Goal: Complete application form

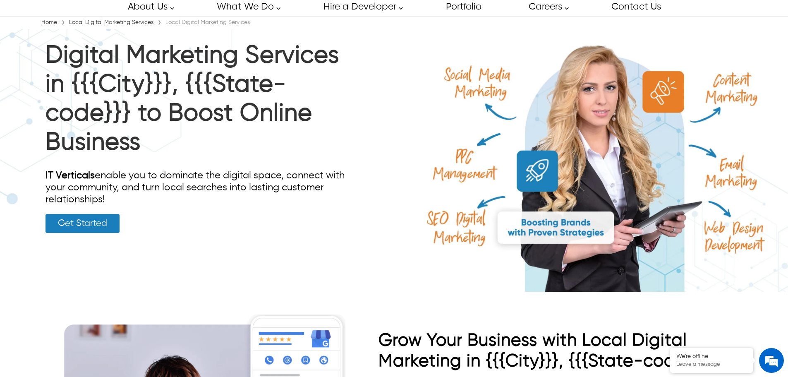
scroll to position [41, 0]
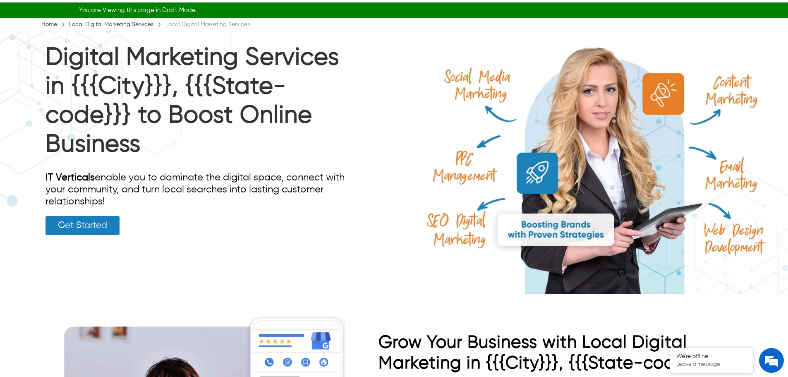
scroll to position [83, 0]
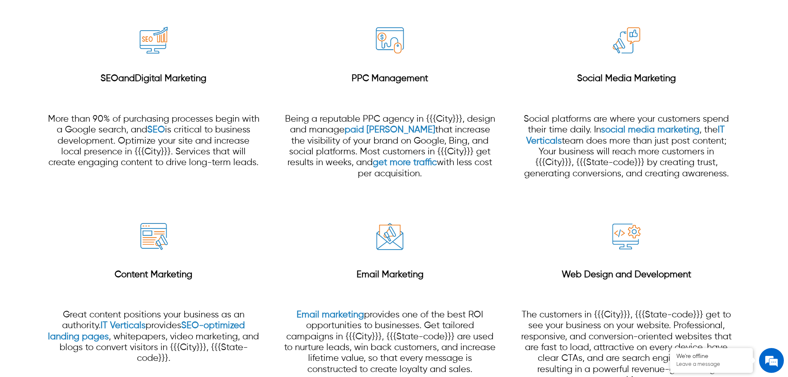
scroll to position [764, 0]
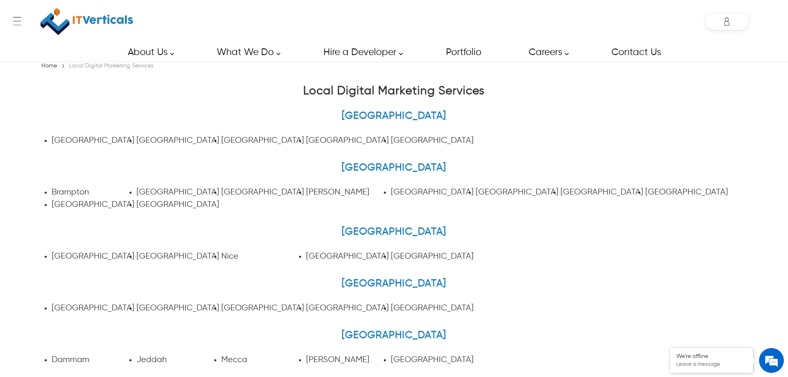
click at [48, 64] on link "Home" at bounding box center [49, 66] width 20 height 6
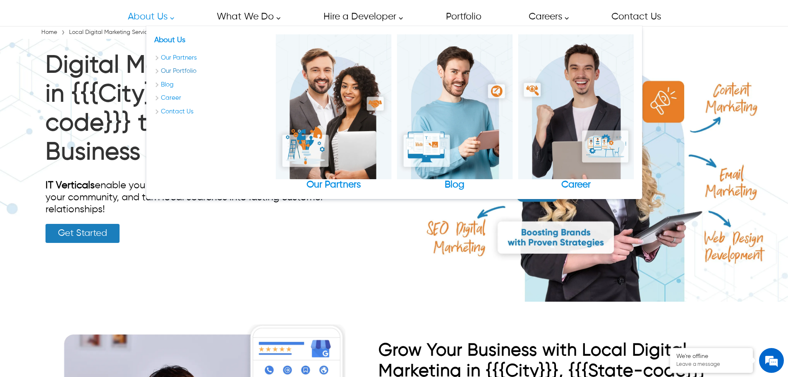
scroll to position [83, 0]
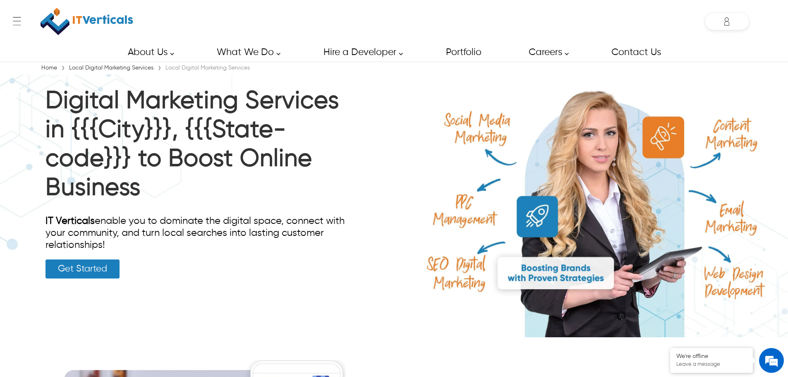
click at [612, 141] on img at bounding box center [394, 205] width 788 height 263
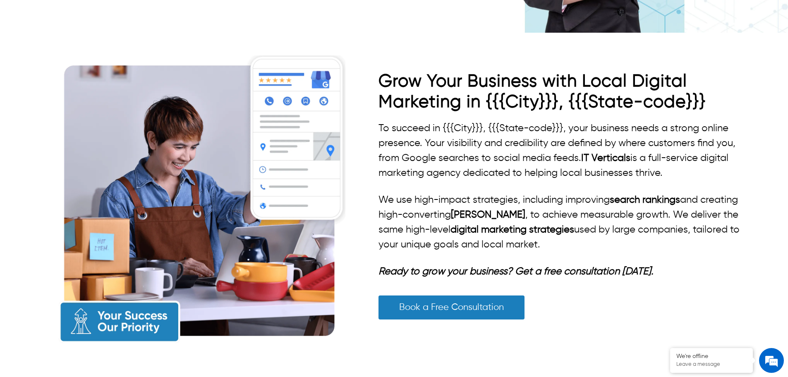
scroll to position [290, 0]
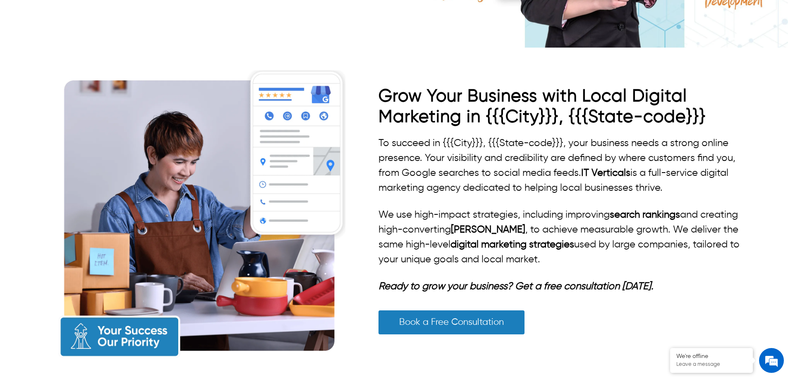
click at [182, 202] on img at bounding box center [201, 215] width 290 height 290
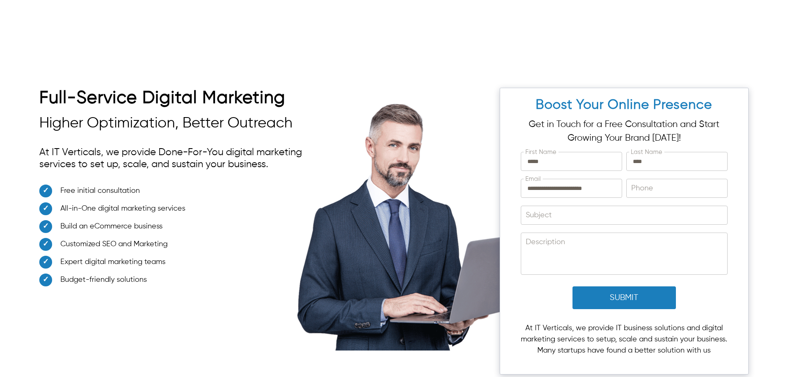
scroll to position [2183, 0]
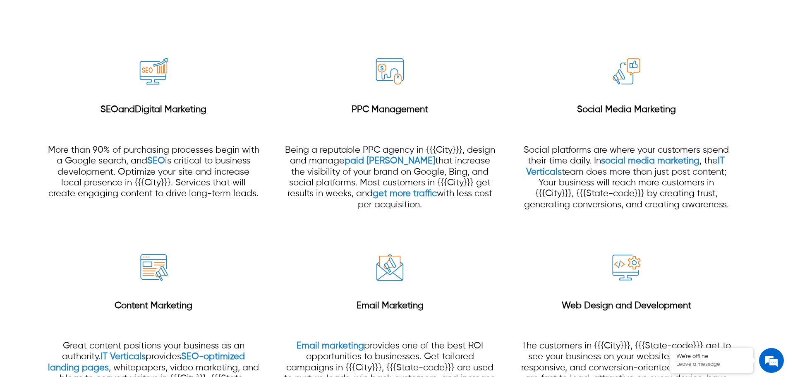
scroll to position [703, 0]
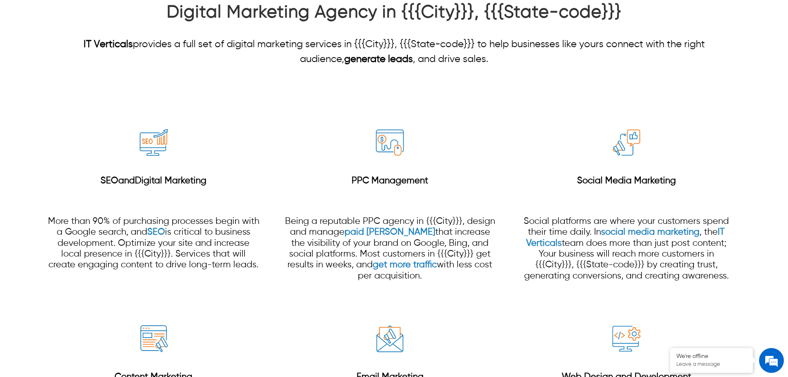
drag, startPoint x: 158, startPoint y: 140, endPoint x: 130, endPoint y: 240, distance: 103.9
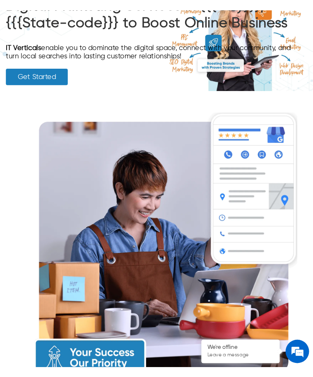
scroll to position [94, 0]
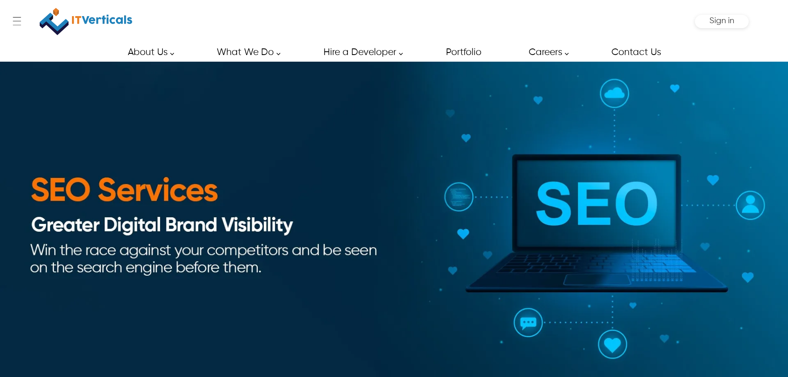
type input "*****"
type input "****"
type input "**********"
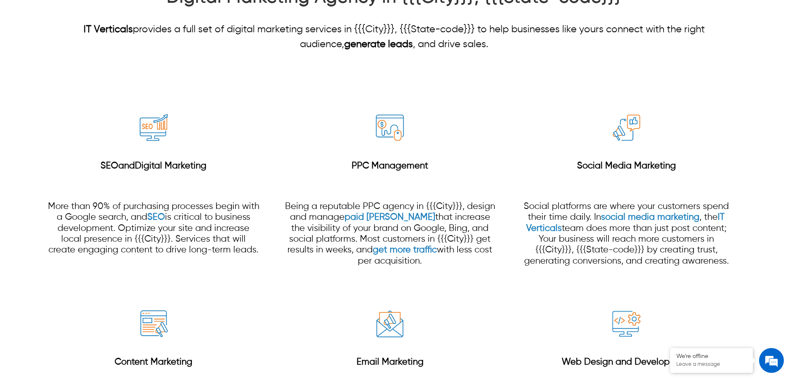
scroll to position [703, 0]
